Goal: Information Seeking & Learning: Learn about a topic

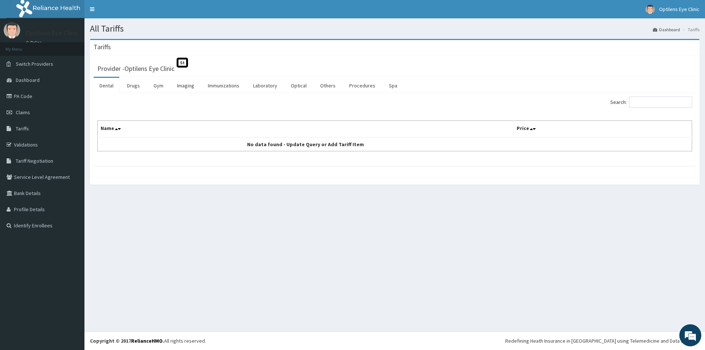
click at [132, 84] on link "Drugs" at bounding box center [133, 85] width 25 height 15
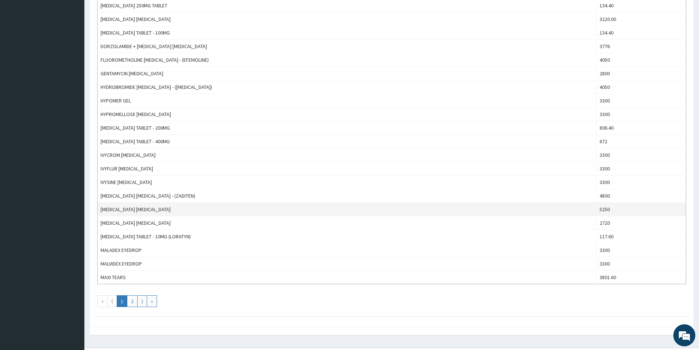
scroll to position [549, 0]
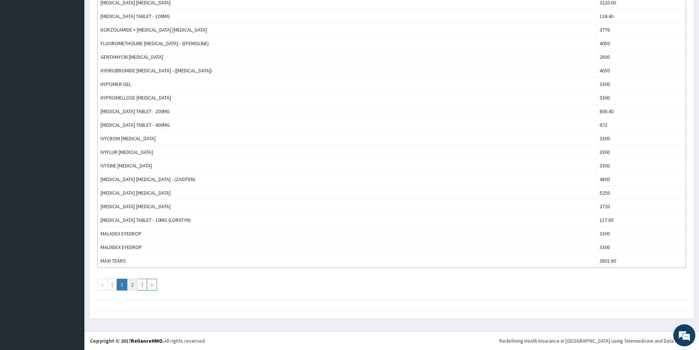
click at [131, 282] on link "2" at bounding box center [132, 285] width 11 height 12
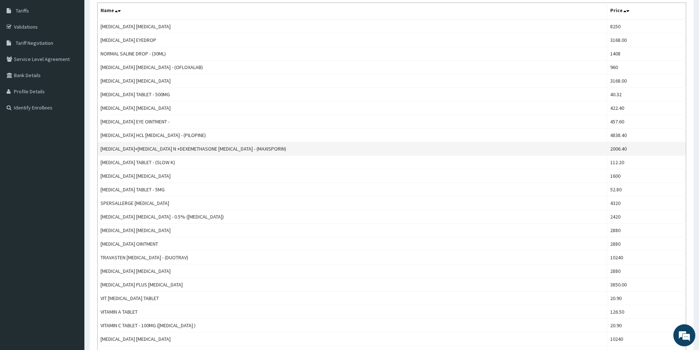
scroll to position [0, 0]
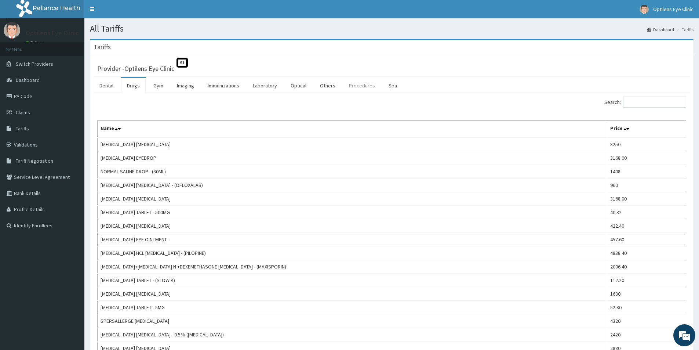
click at [360, 86] on link "Procedures" at bounding box center [362, 85] width 38 height 15
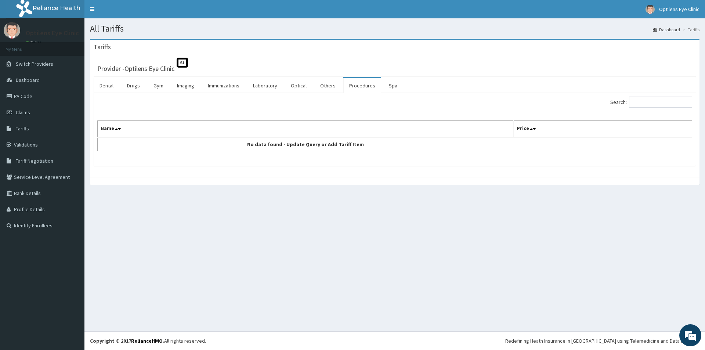
click at [359, 84] on link "Procedures" at bounding box center [362, 85] width 38 height 15
click at [296, 84] on link "Optical" at bounding box center [299, 85] width 28 height 15
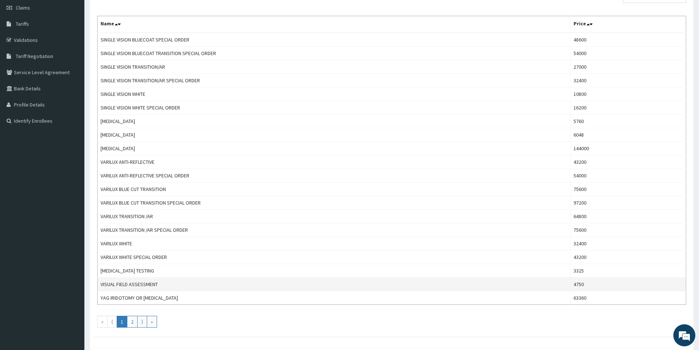
scroll to position [110, 0]
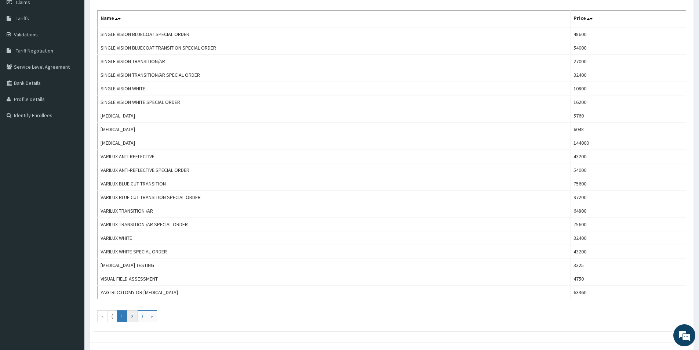
click at [133, 316] on link "2" at bounding box center [132, 316] width 11 height 12
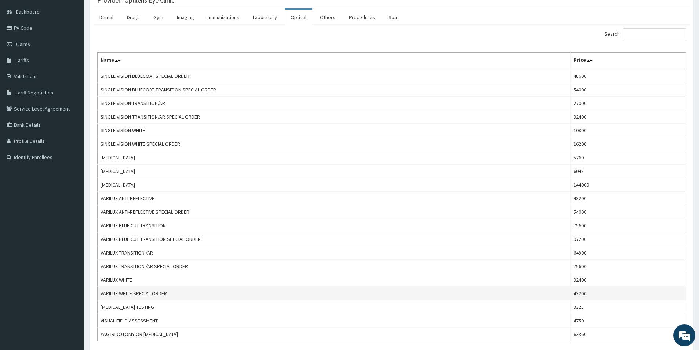
scroll to position [142, 0]
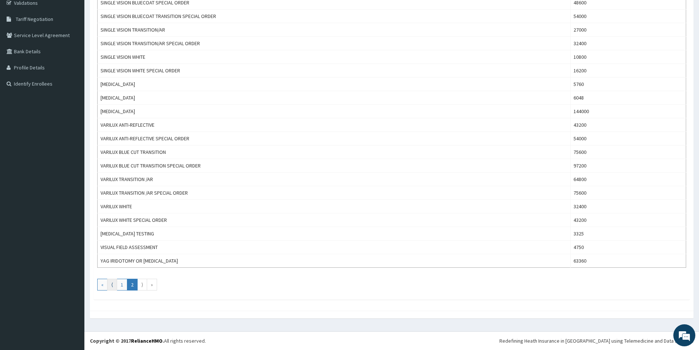
click at [111, 284] on link "⟨" at bounding box center [112, 285] width 10 height 12
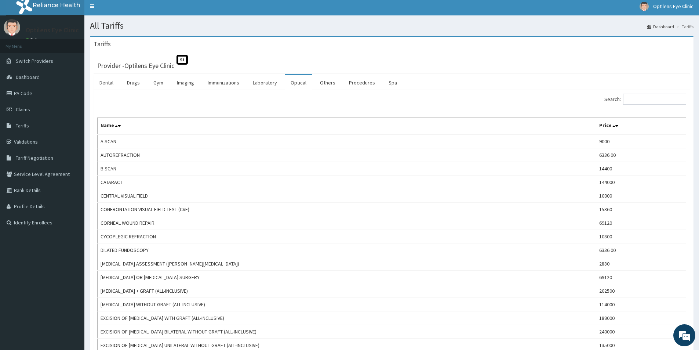
scroll to position [0, 0]
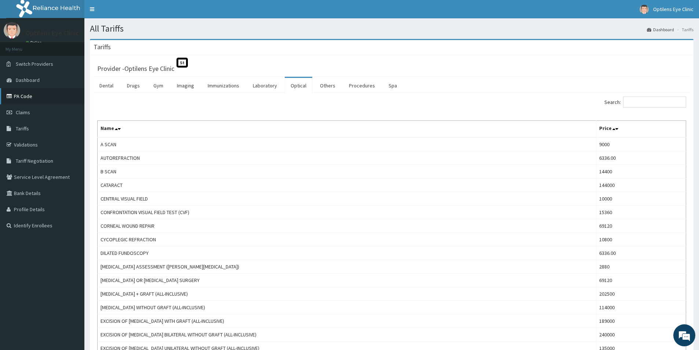
click at [33, 94] on link "PA Code" at bounding box center [42, 96] width 84 height 16
